Goal: Task Accomplishment & Management: Manage account settings

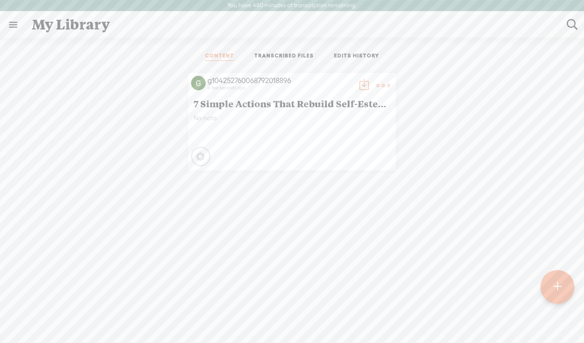
click at [464, 208] on div "g104252760068792018896 a few seconds ago 7 Simple Actions That Rebuild Self-Est…" at bounding box center [291, 222] width 569 height 309
click at [264, 141] on div "No note" at bounding box center [292, 128] width 197 height 29
click at [282, 53] on link "TRANSCRIBED FILES" at bounding box center [283, 56] width 59 height 9
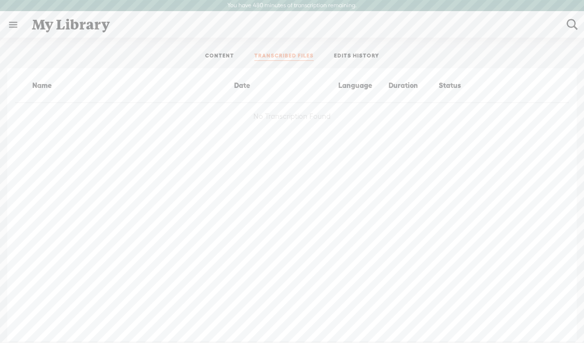
click at [216, 56] on link "CONTENT" at bounding box center [219, 56] width 29 height 9
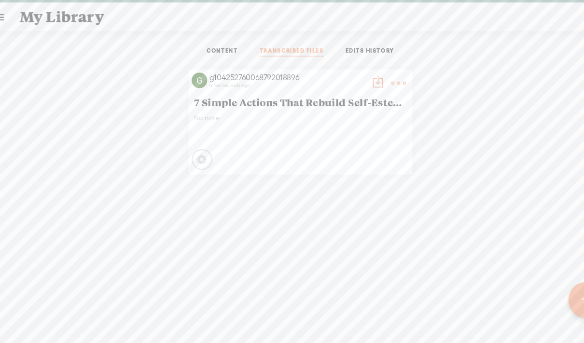
click at [194, 150] on icon at bounding box center [201, 157] width 14 height 14
click at [376, 79] on t at bounding box center [383, 86] width 14 height 14
click at [344, 97] on link "Edit Details" at bounding box center [368, 108] width 97 height 22
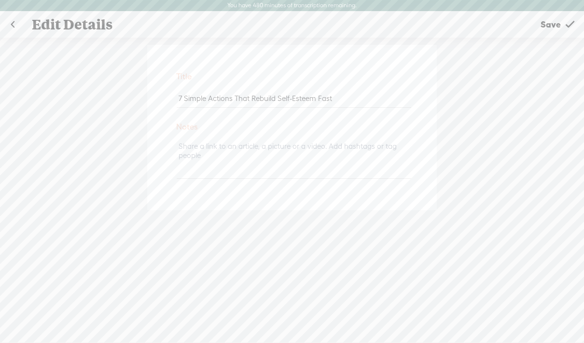
click at [552, 21] on span "Save" at bounding box center [551, 24] width 20 height 25
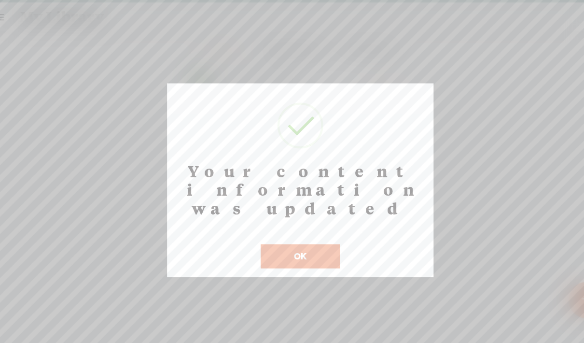
click at [275, 235] on button "OK" at bounding box center [291, 246] width 73 height 22
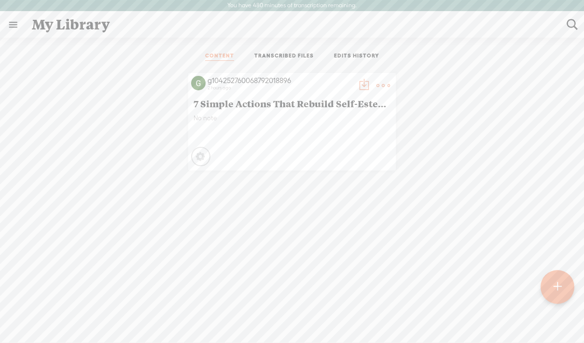
click at [12, 22] on link at bounding box center [12, 24] width 25 height 25
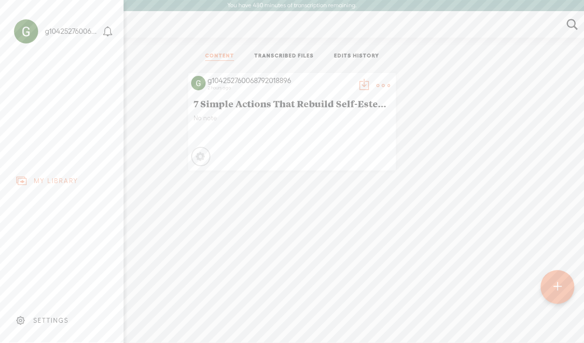
click at [292, 101] on body "You have 480 minutes of transcription remaining. Upgrade to increase your limit…" at bounding box center [292, 171] width 584 height 342
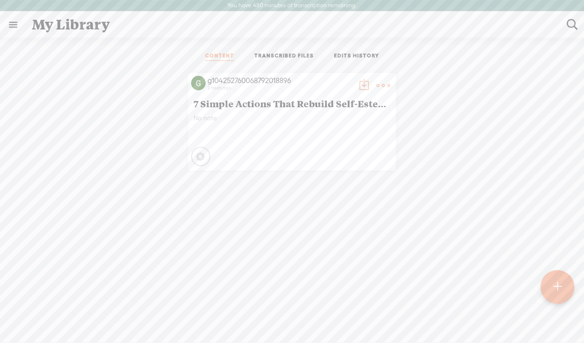
click at [301, 98] on span "7 Simple Actions That Rebuild Self-Esteem Fast" at bounding box center [292, 103] width 197 height 12
click at [387, 82] on t at bounding box center [383, 86] width 14 height 14
click at [346, 79] on div "g104252760068792018896" at bounding box center [280, 81] width 145 height 10
click at [384, 82] on t at bounding box center [383, 86] width 14 height 14
click at [286, 52] on li "TRANSCRIBED FILES" at bounding box center [284, 56] width 80 height 9
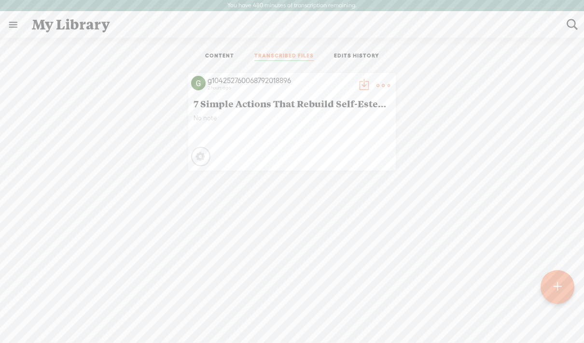
click at [281, 56] on link "TRANSCRIBED FILES" at bounding box center [283, 56] width 59 height 9
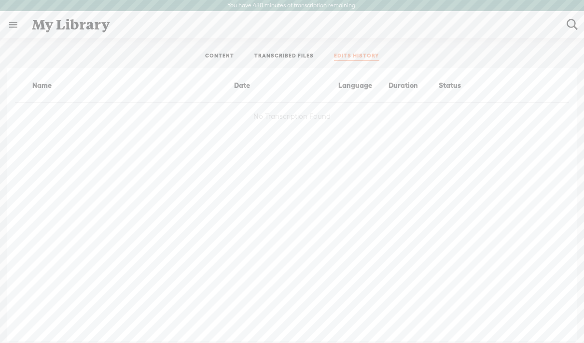
click at [351, 54] on link "EDITS HISTORY" at bounding box center [356, 56] width 45 height 9
click at [290, 58] on link "TRANSCRIBED FILES" at bounding box center [283, 56] width 59 height 9
click at [227, 57] on link "CONTENT" at bounding box center [219, 56] width 29 height 9
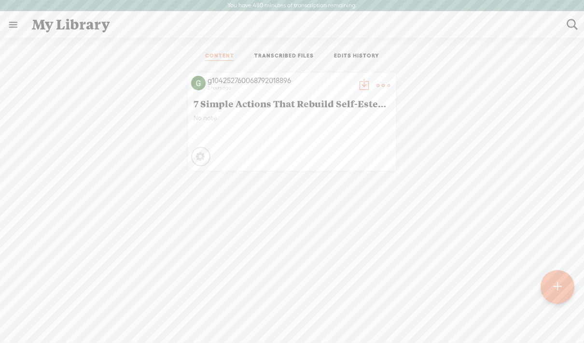
click at [204, 155] on icon at bounding box center [201, 157] width 10 height 10
click at [207, 160] on div "Processing" at bounding box center [200, 156] width 19 height 19
click at [254, 82] on div "g104252760068792018896" at bounding box center [280, 81] width 145 height 10
click at [206, 81] on div "g104252760068792018896 2 hours ago" at bounding box center [280, 85] width 149 height 19
click at [202, 149] on div "Processing" at bounding box center [200, 156] width 19 height 19
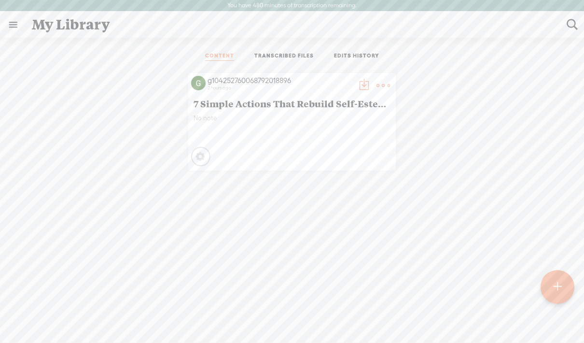
click at [363, 82] on t at bounding box center [364, 86] width 14 height 14
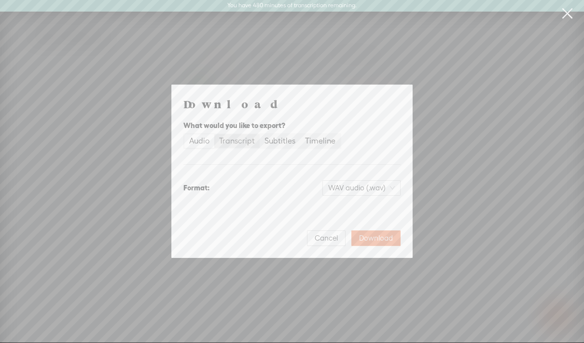
click at [244, 137] on div "Transcript" at bounding box center [237, 141] width 36 height 14
click at [214, 134] on input "Transcript" at bounding box center [214, 134] width 0 height 0
click at [565, 12] on link at bounding box center [567, 13] width 24 height 27
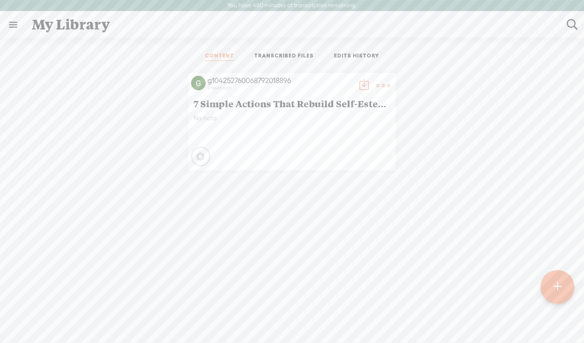
click at [383, 84] on t at bounding box center [383, 86] width 14 height 14
click at [321, 185] on link "Delete" at bounding box center [339, 184] width 97 height 22
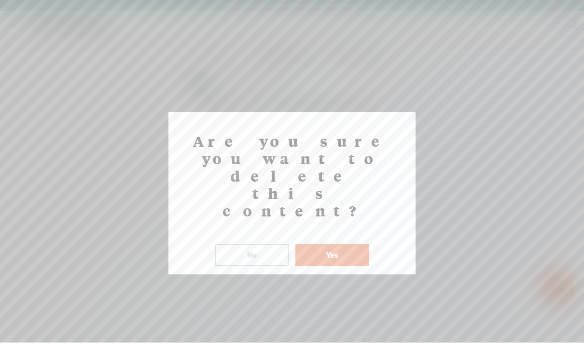
click at [331, 244] on button "Yes" at bounding box center [331, 255] width 73 height 22
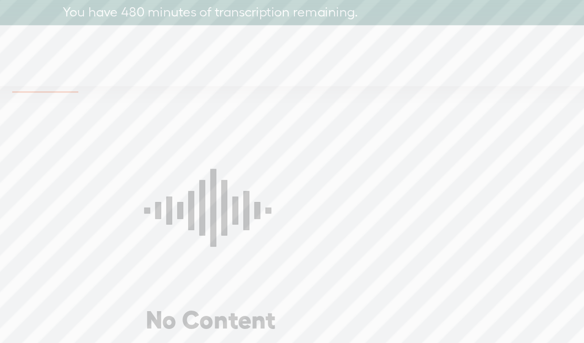
scroll to position [20, 0]
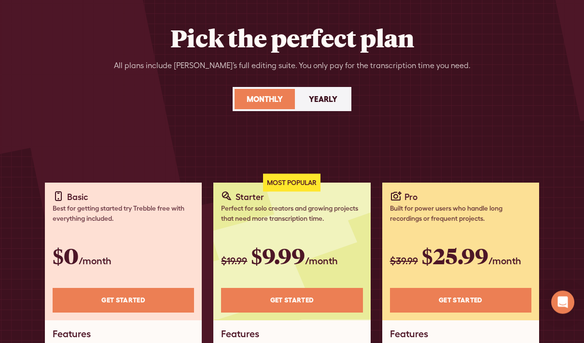
scroll to position [54, 0]
